Goal: Information Seeking & Learning: Understand process/instructions

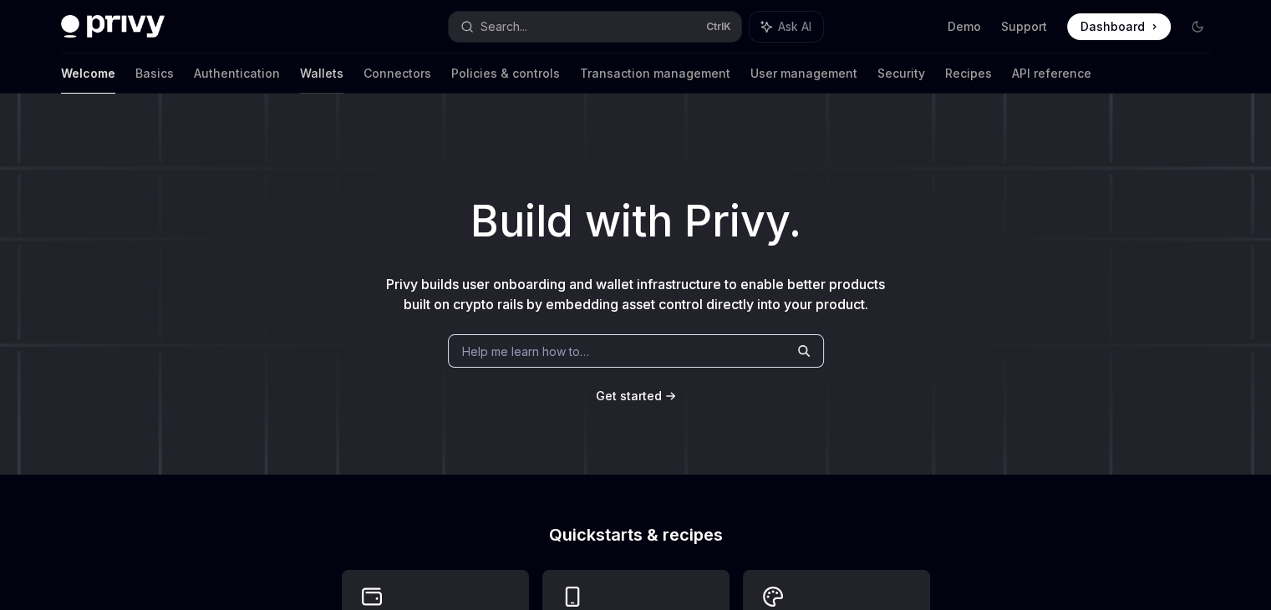
click at [300, 77] on link "Wallets" at bounding box center [321, 74] width 43 height 40
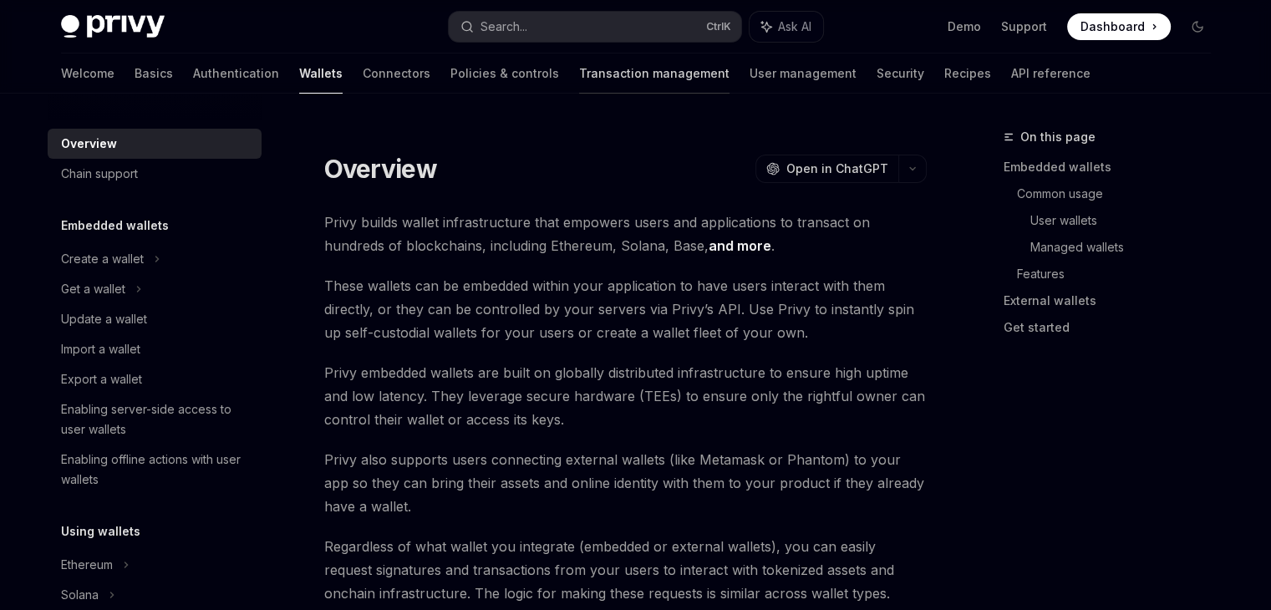
type textarea "*"
click at [568, 21] on button "Search... Ctrl K" at bounding box center [595, 27] width 293 height 30
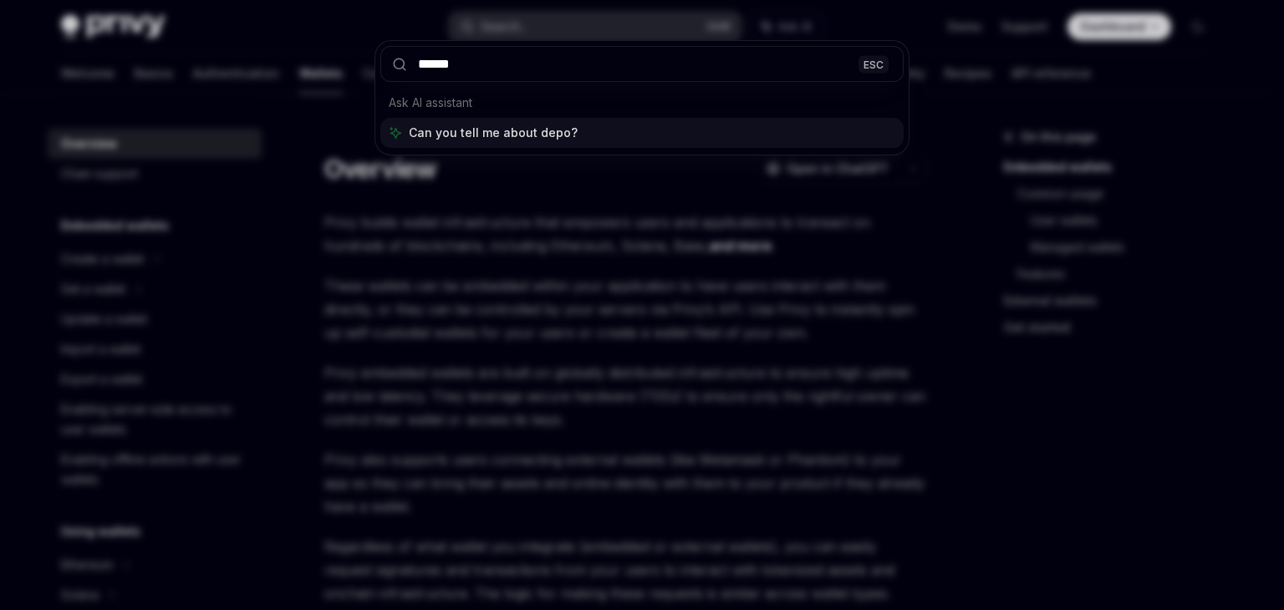
type input "*******"
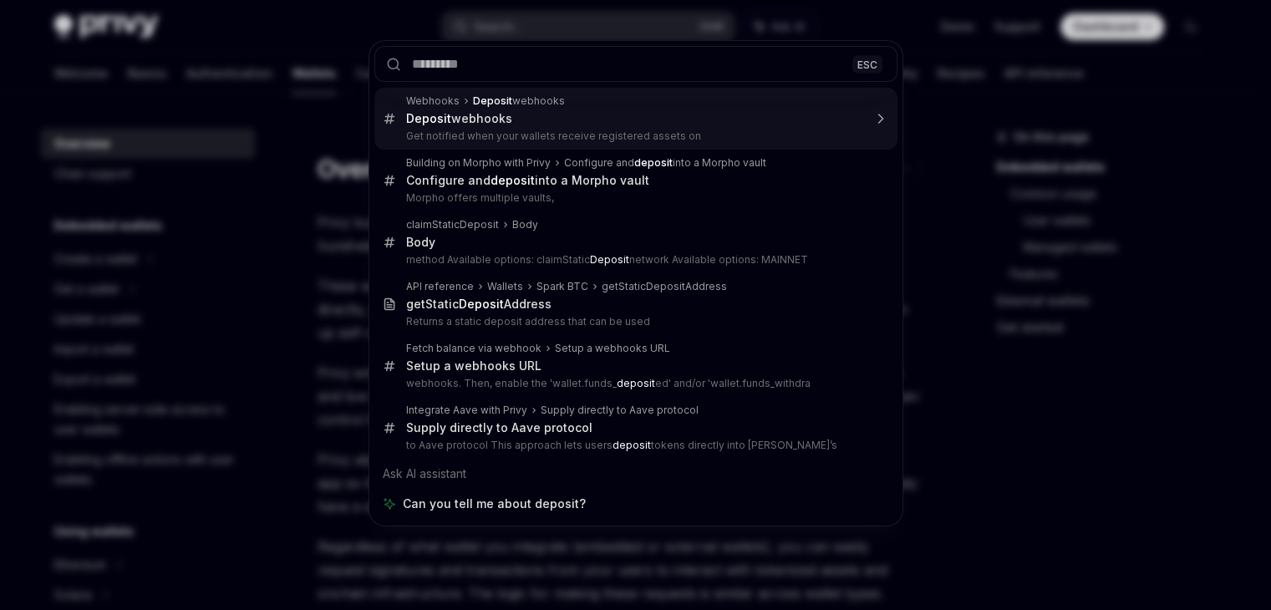
type textarea "*"
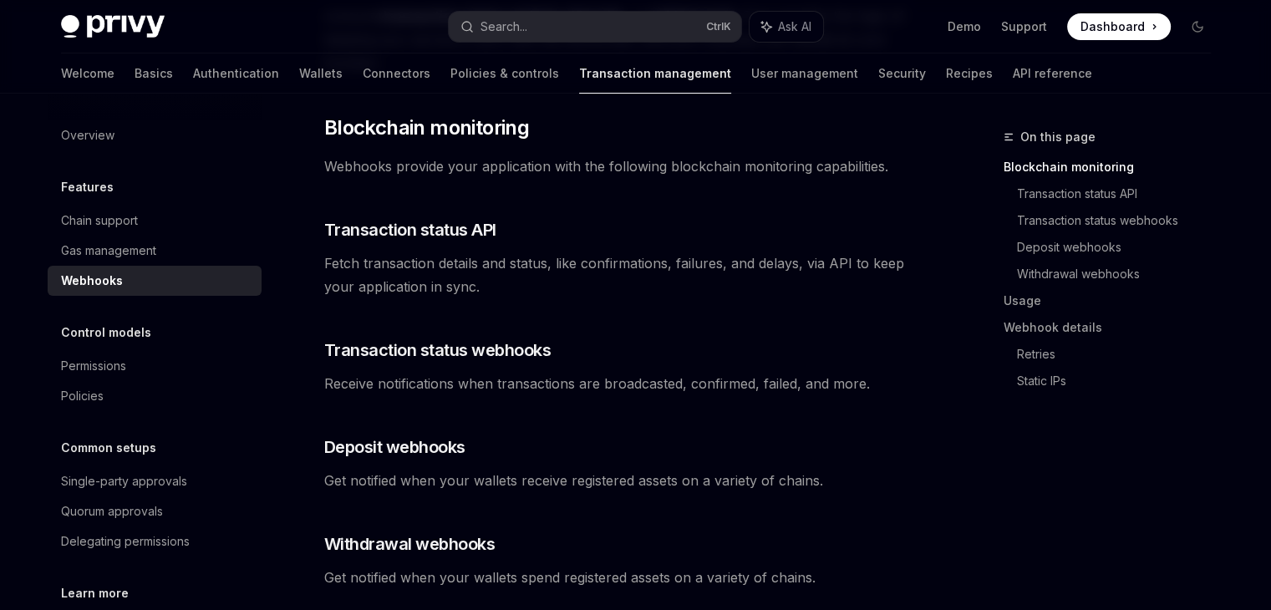
scroll to position [481, 0]
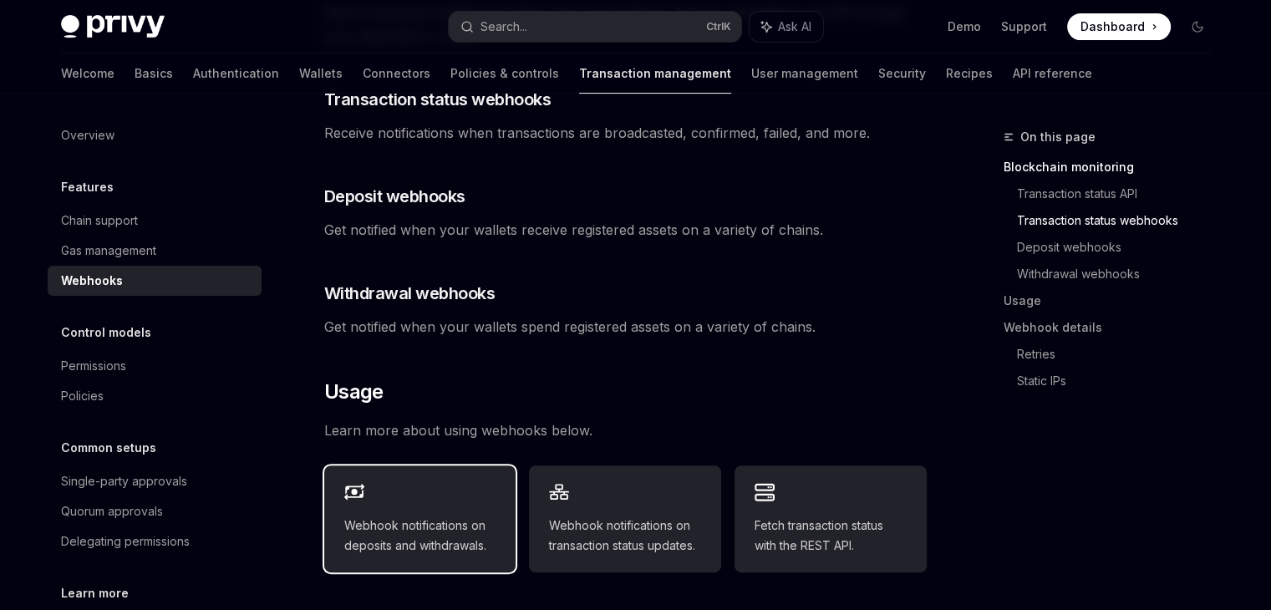
click at [426, 473] on div "Webhook notifications on deposits and withdrawals." at bounding box center [420, 519] width 192 height 107
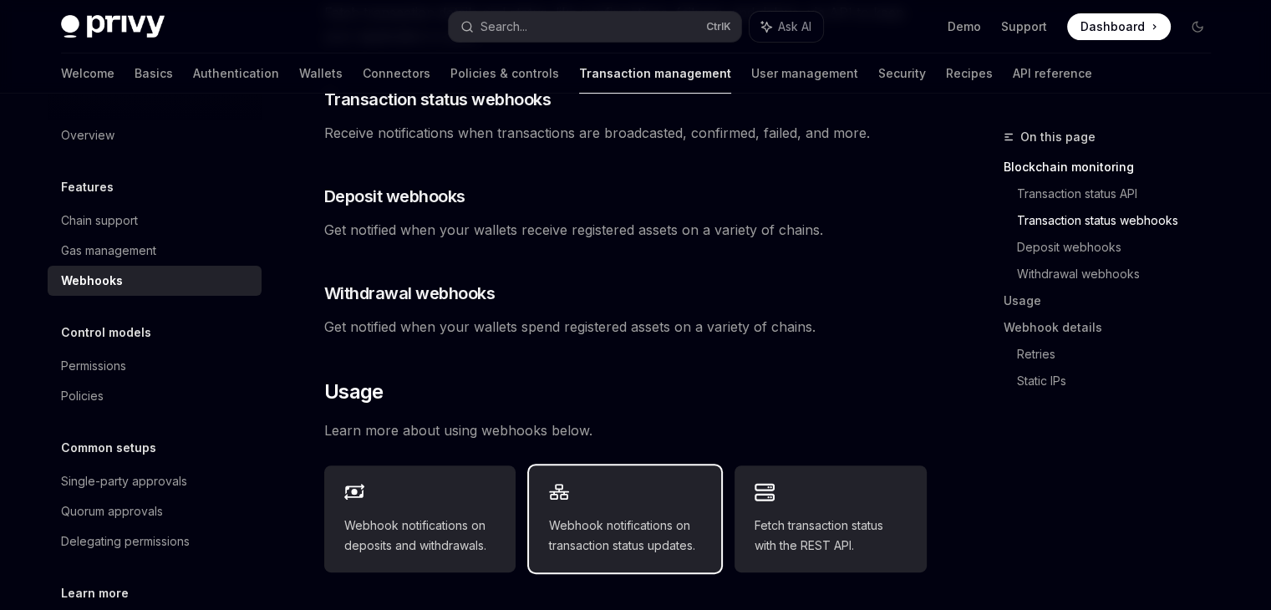
click at [580, 471] on div "Webhook notifications on transaction status updates." at bounding box center [625, 519] width 192 height 107
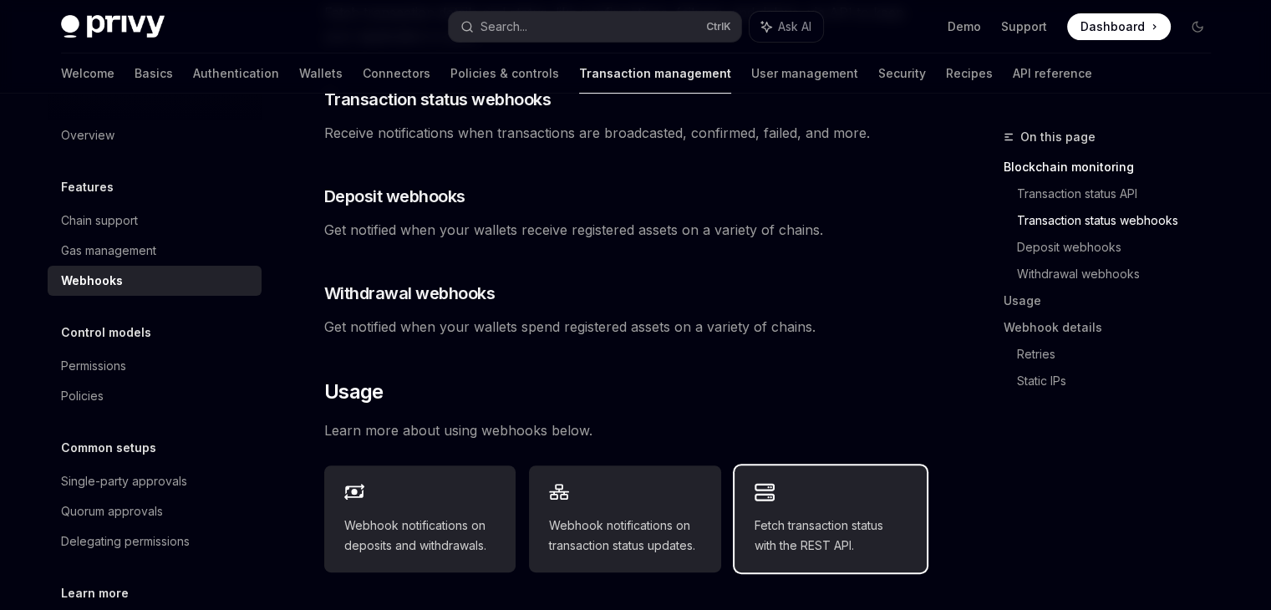
click at [771, 482] on icon at bounding box center [765, 492] width 20 height 20
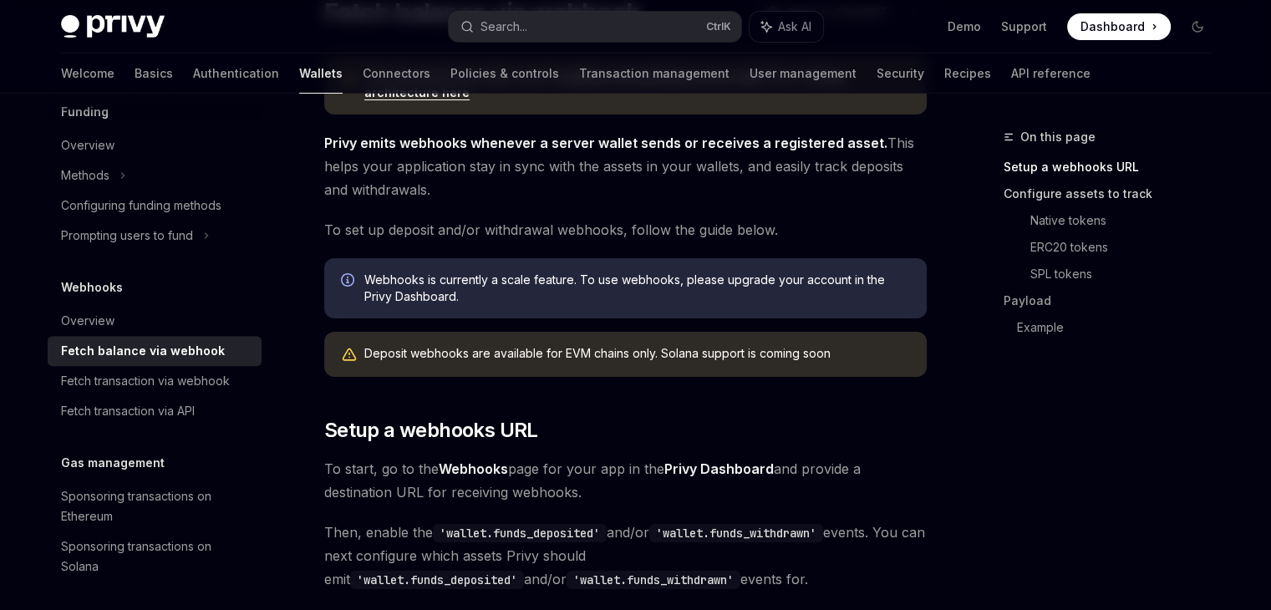
scroll to position [251, 0]
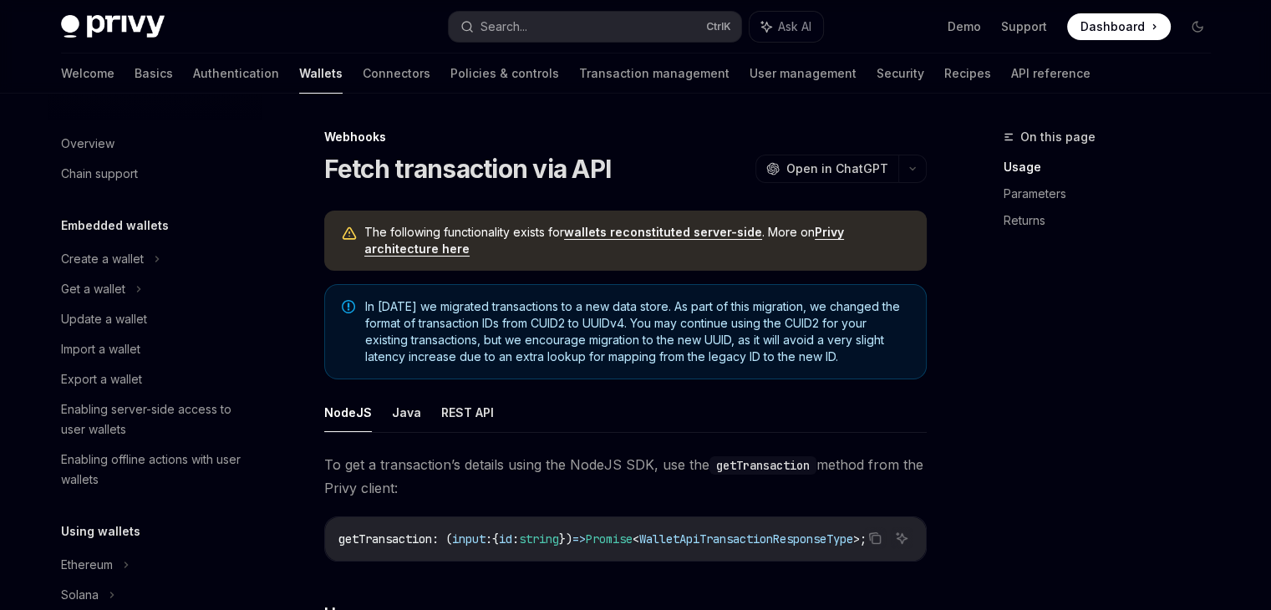
scroll to position [746, 0]
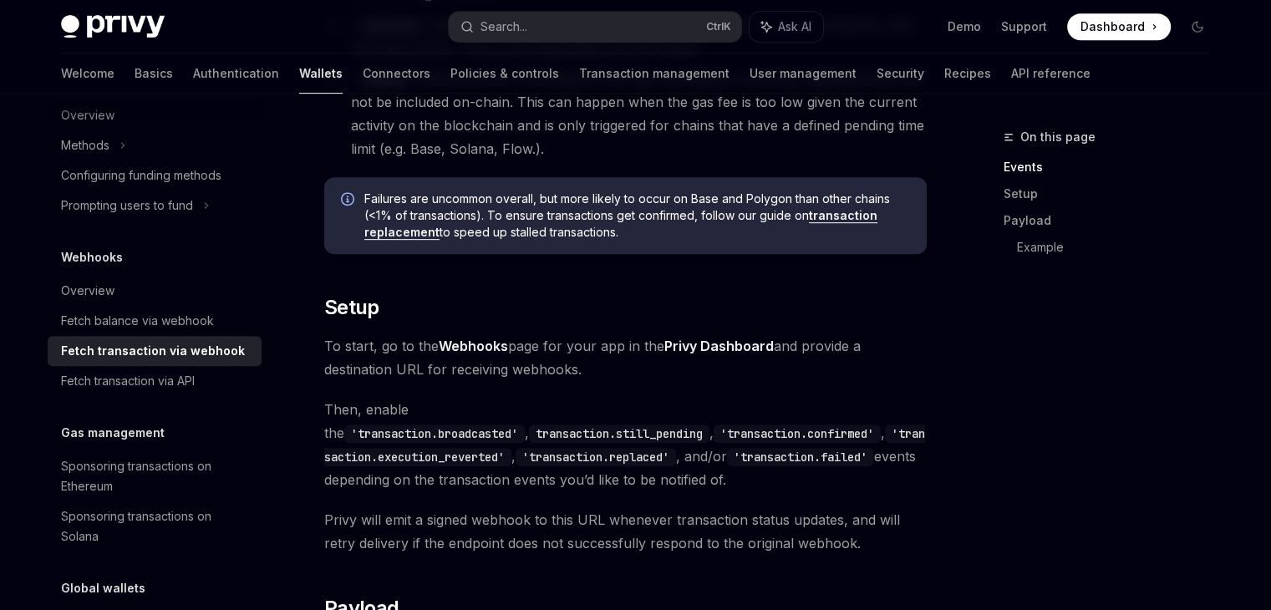
scroll to position [836, 0]
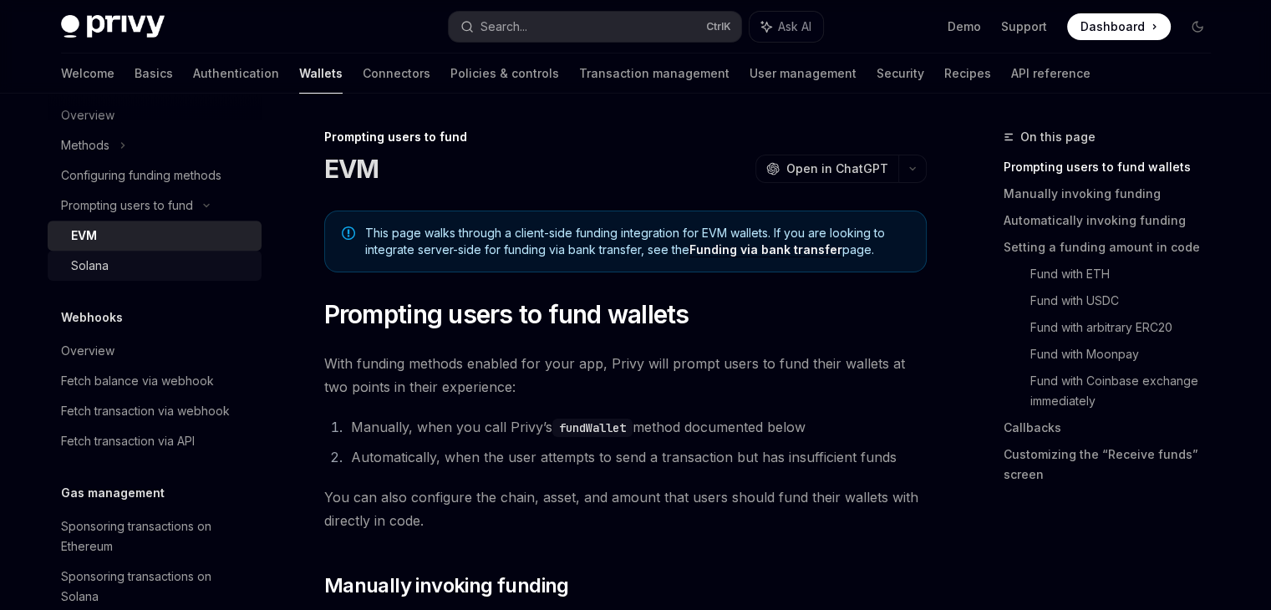
click at [166, 258] on div "Solana" at bounding box center [161, 266] width 181 height 20
type textarea "*"
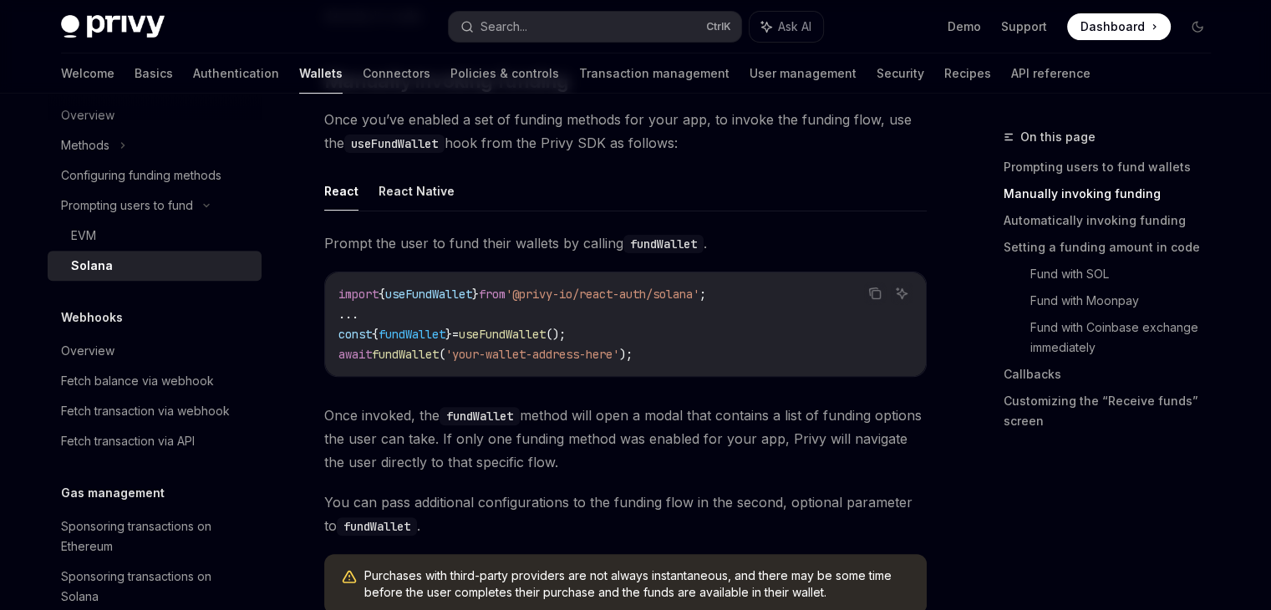
scroll to position [502, 0]
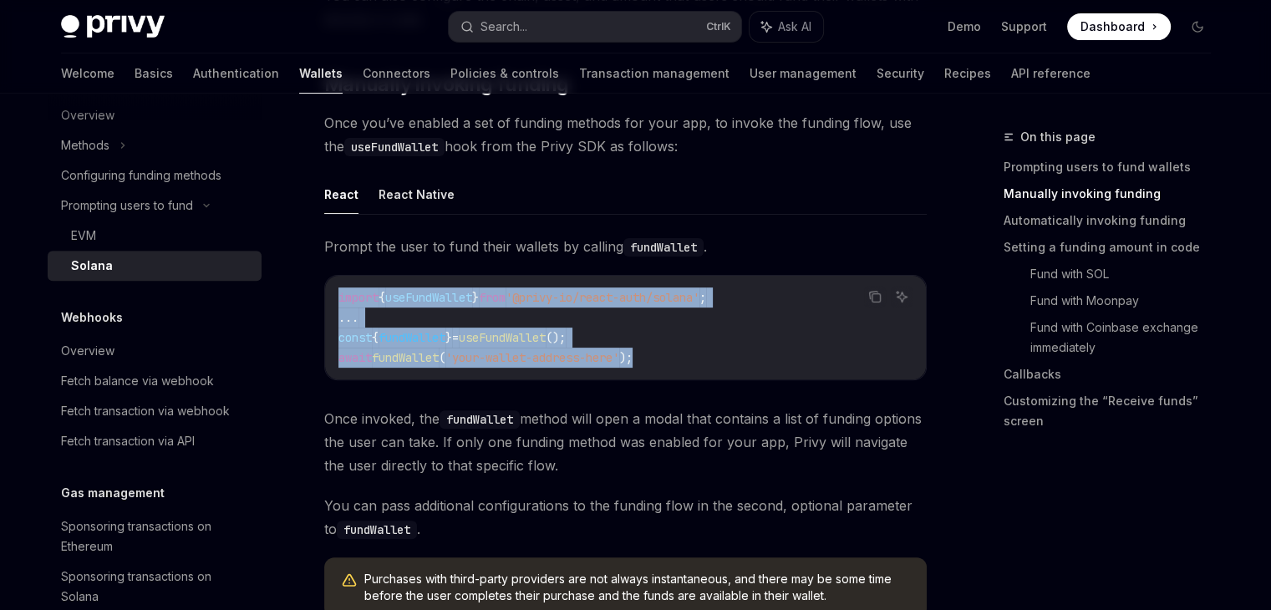
drag, startPoint x: 334, startPoint y: 290, endPoint x: 682, endPoint y: 352, distance: 353.2
click at [682, 352] on div "import { useFundWallet } from '@privy-io/react-auth/solana' ; ... const { fundW…" at bounding box center [625, 328] width 601 height 104
copy code "import { useFundWallet } from '@privy-io/react-auth/solana' ; ... const { fundW…"
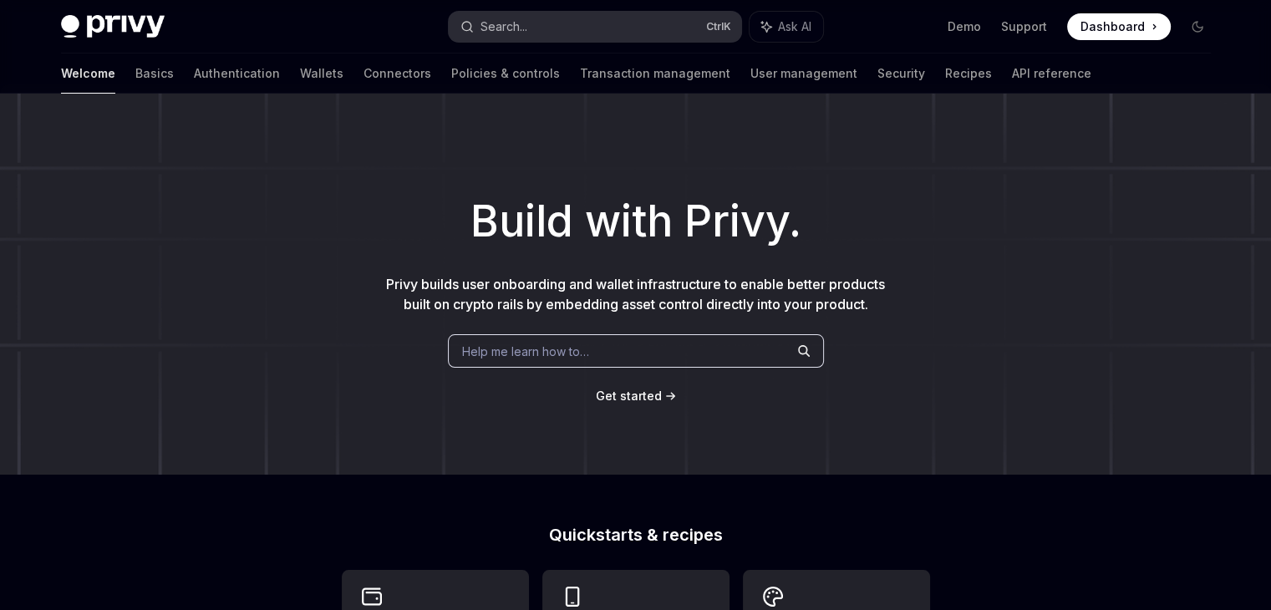
click at [629, 39] on button "Search... Ctrl K" at bounding box center [595, 27] width 293 height 30
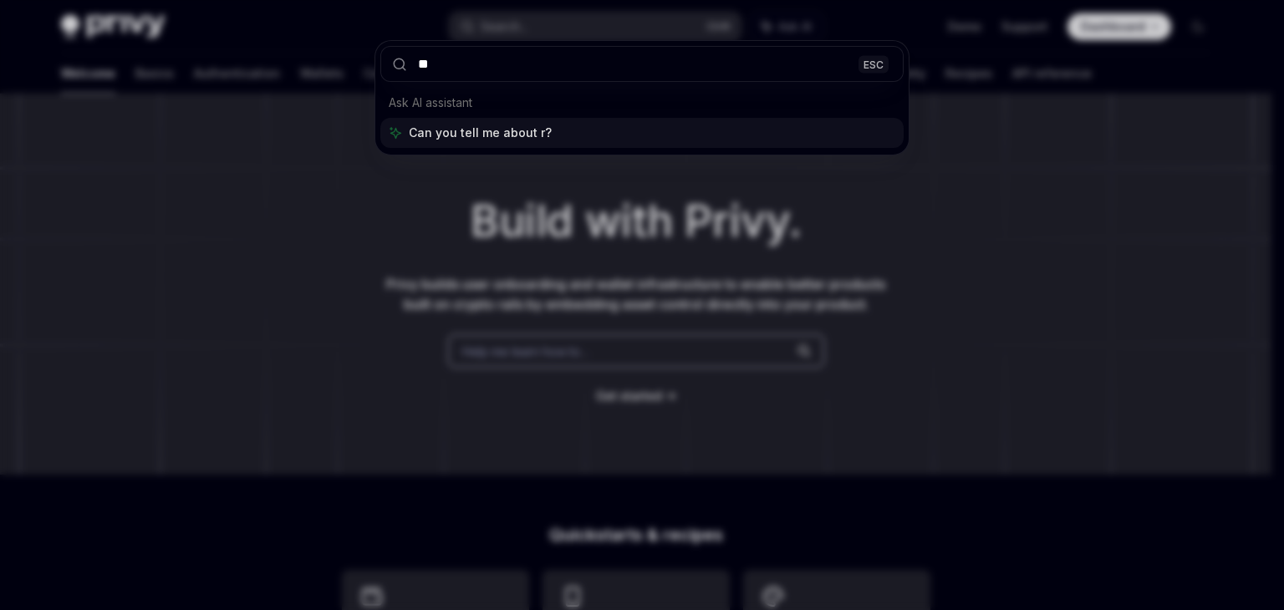
type input "***"
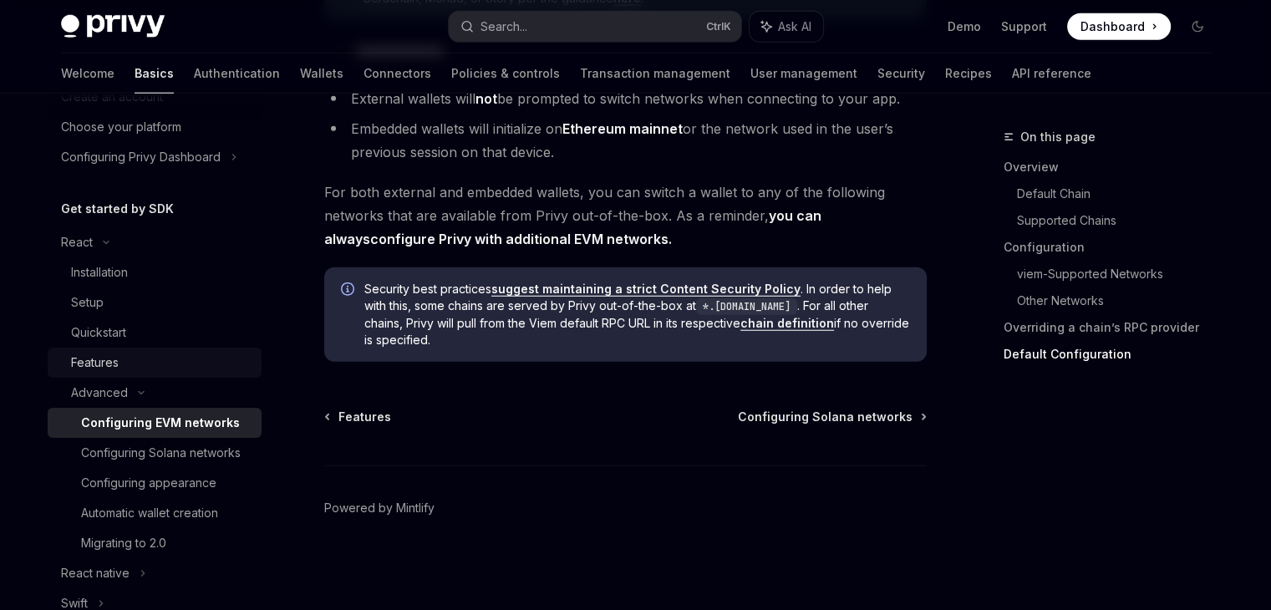
scroll to position [167, 0]
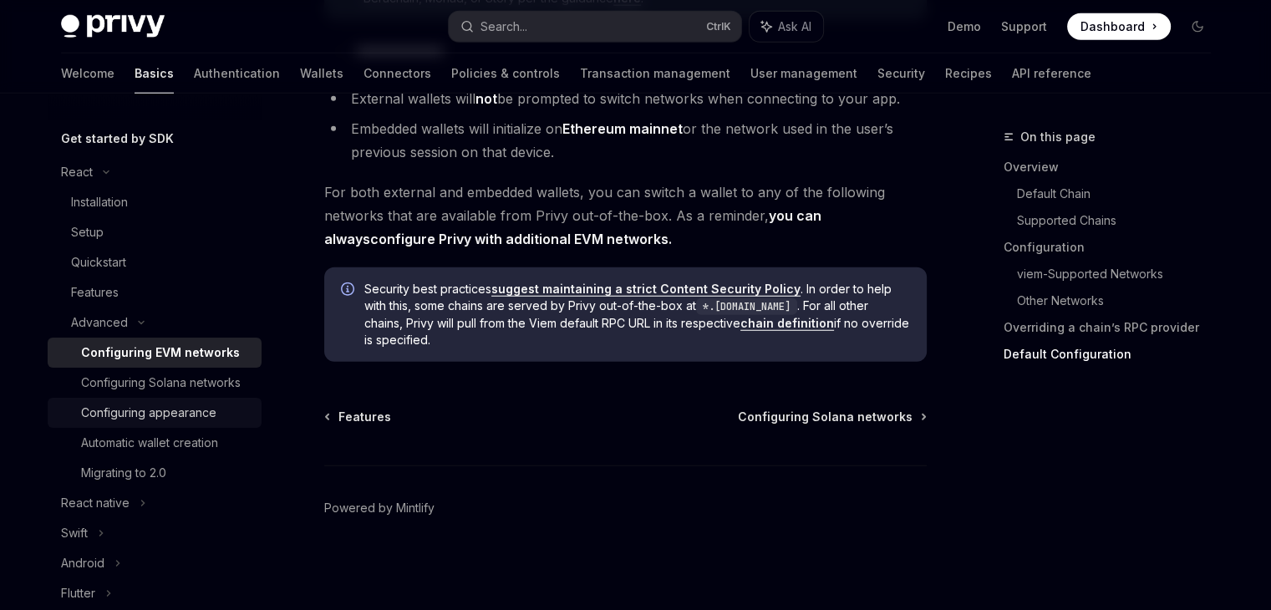
click at [215, 423] on div "Configuring appearance" at bounding box center [166, 413] width 171 height 20
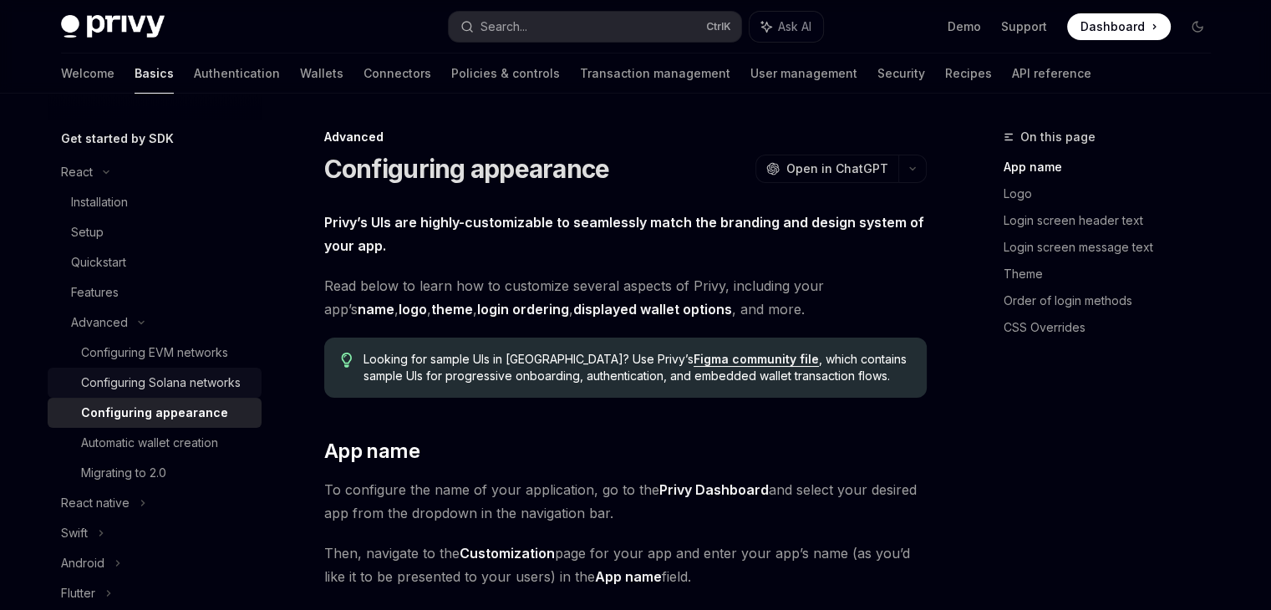
click at [186, 393] on div "Configuring Solana networks" at bounding box center [161, 383] width 160 height 20
type textarea "*"
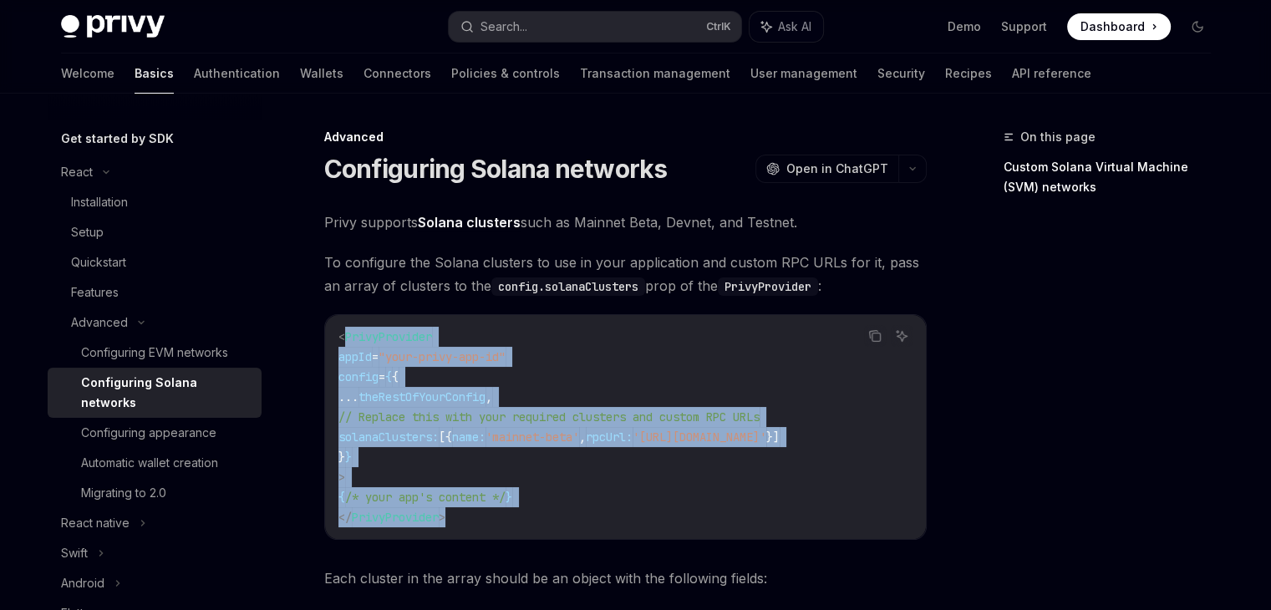
drag, startPoint x: 343, startPoint y: 333, endPoint x: 488, endPoint y: 512, distance: 230.6
click at [488, 512] on code "< PrivyProvider appId = "your-privy-app-id" config = { { ... theRestOfYourConfi…" at bounding box center [626, 427] width 574 height 201
copy code "PrivyProvider appId = "your-privy-app-id" config = { { ... theRestOfYourConfig …"
